Goal: Find specific page/section: Find specific page/section

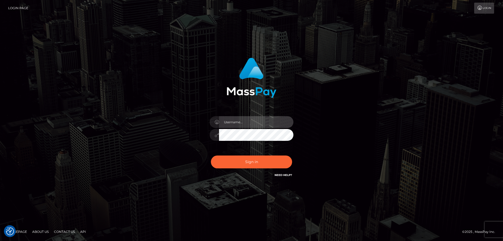
type input "Dan.Cirnat"
click at [291, 157] on div at bounding box center [245, 171] width 108 height 60
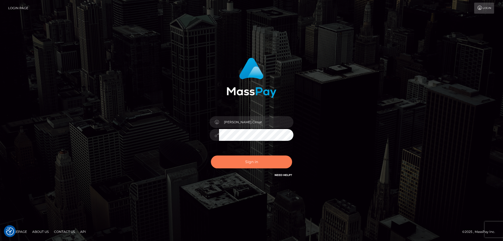
click at [238, 161] on button "Sign in" at bounding box center [251, 161] width 81 height 13
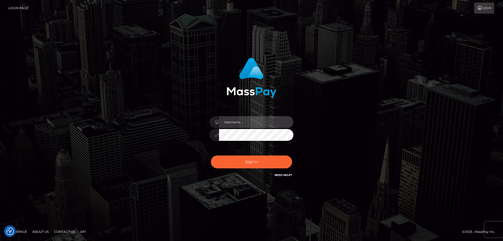
type input "[PERSON_NAME].Cirnat"
click at [295, 154] on div at bounding box center [245, 171] width 108 height 60
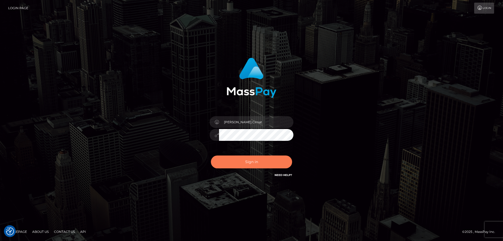
click at [250, 161] on button "Sign in" at bounding box center [251, 161] width 81 height 13
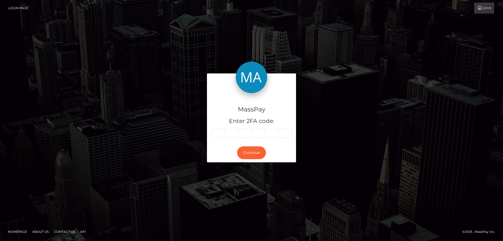
click at [219, 133] on input "text" at bounding box center [218, 133] width 14 height 9
type input "4"
type input "9"
type input "1"
type input "0"
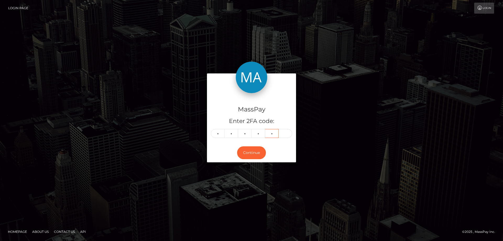
type input "3"
type input "4"
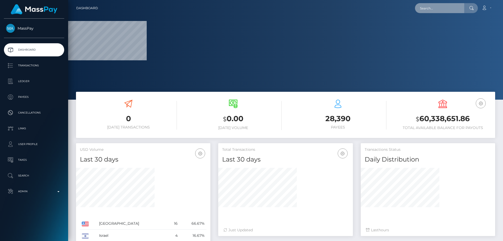
paste input "339905692024451072"
type input "339905692024451072"
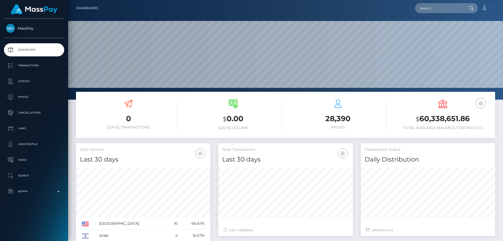
scroll to position [93, 135]
paste input "339905692024451072"
type input "339905692024451072"
click at [434, 28] on link "[PERSON_NAME]" at bounding box center [436, 27] width 42 height 10
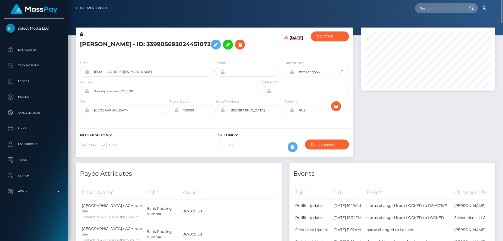
click at [160, 41] on h5 "[PERSON_NAME] - ID: 339905692024451072" at bounding box center [168, 44] width 177 height 15
copy h5 "[PERSON_NAME] - ID: 339905692024451072"
